Goal: Information Seeking & Learning: Learn about a topic

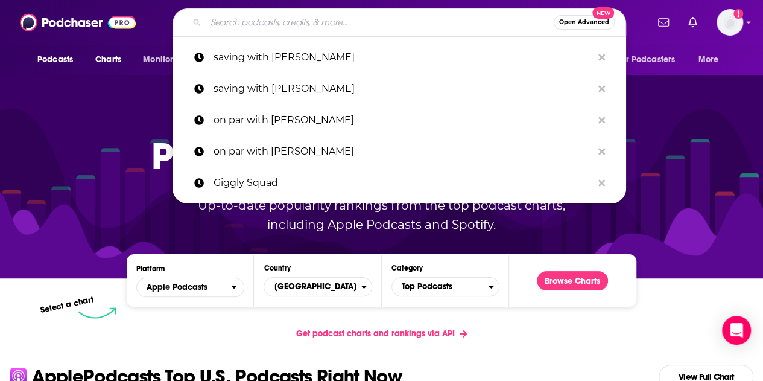
click at [367, 30] on input "Search podcasts, credits, & more..." at bounding box center [380, 22] width 348 height 19
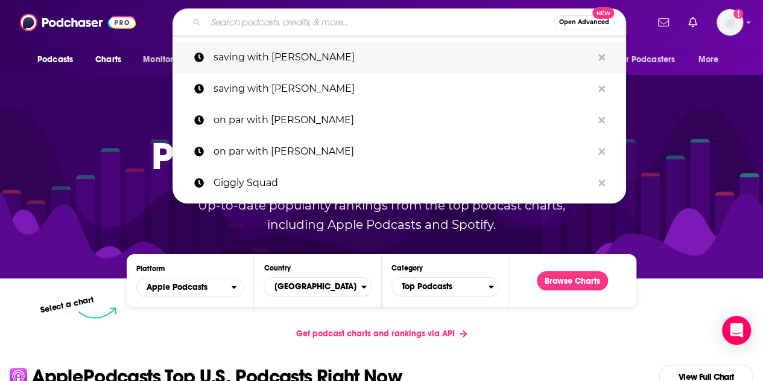
click at [346, 50] on p "saving with [PERSON_NAME]" at bounding box center [402, 57] width 379 height 31
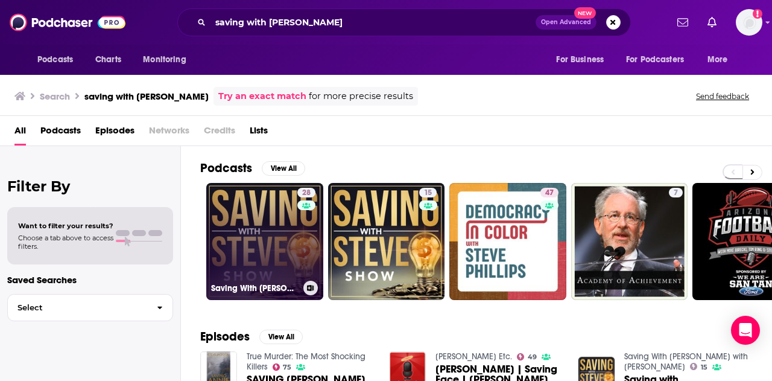
click at [292, 231] on link "28 Saving With [PERSON_NAME]" at bounding box center [264, 241] width 117 height 117
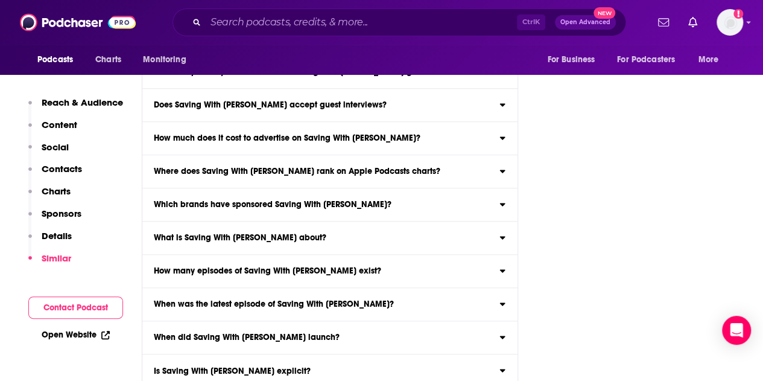
scroll to position [5464, 0]
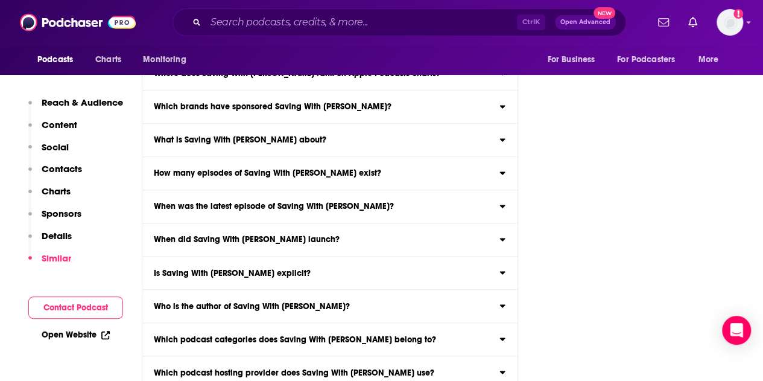
click at [117, 101] on p "Reach & Audience" at bounding box center [82, 101] width 81 height 11
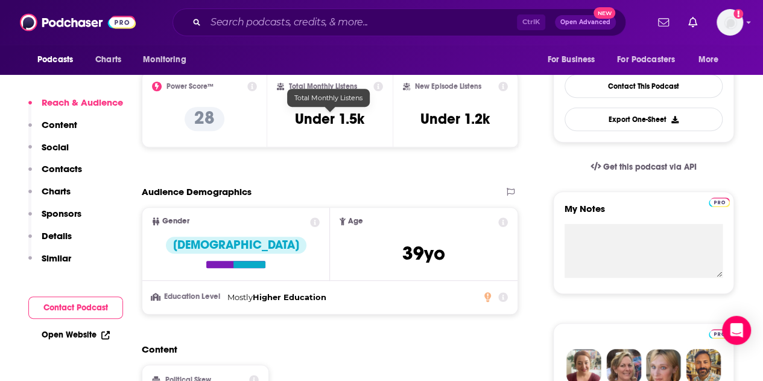
scroll to position [361, 0]
